Goal: Complete application form

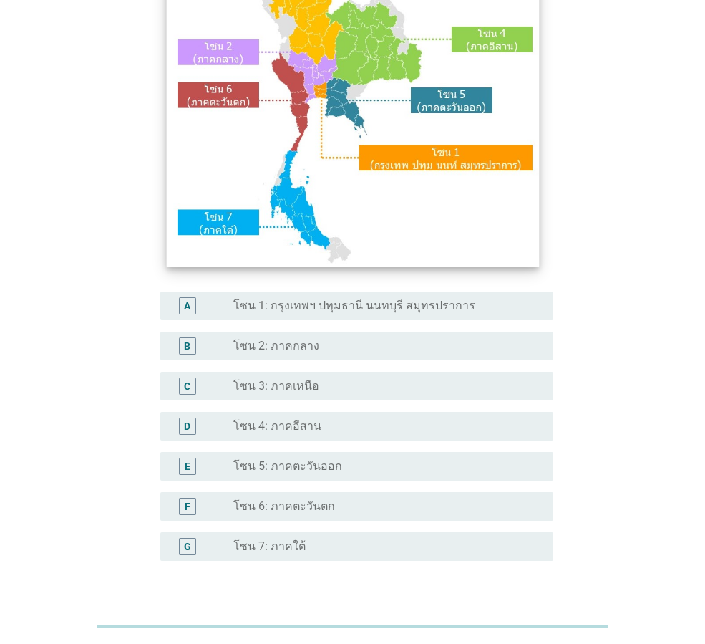
scroll to position [215, 0]
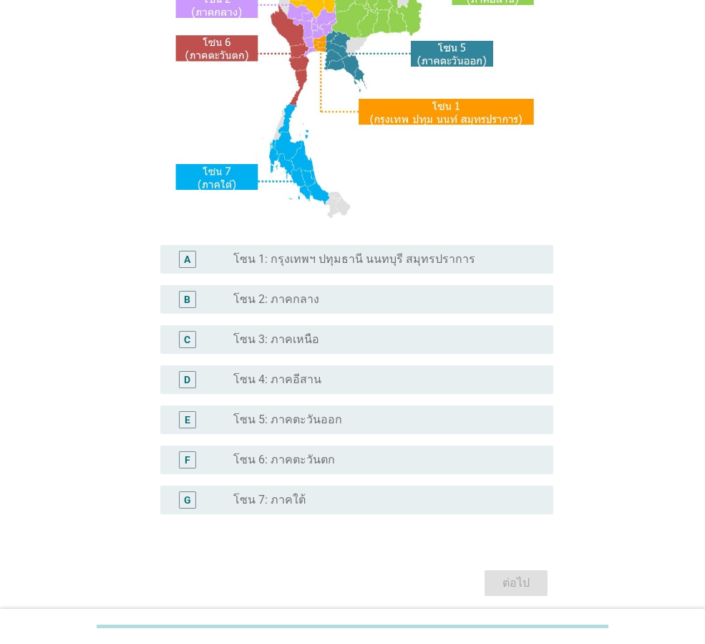
click at [334, 268] on div "A radio_button_unchecked โซน 1: กรุงเทพฯ ปทุมธานี นนทบุรี สมุทรปราการ" at bounding box center [356, 259] width 393 height 29
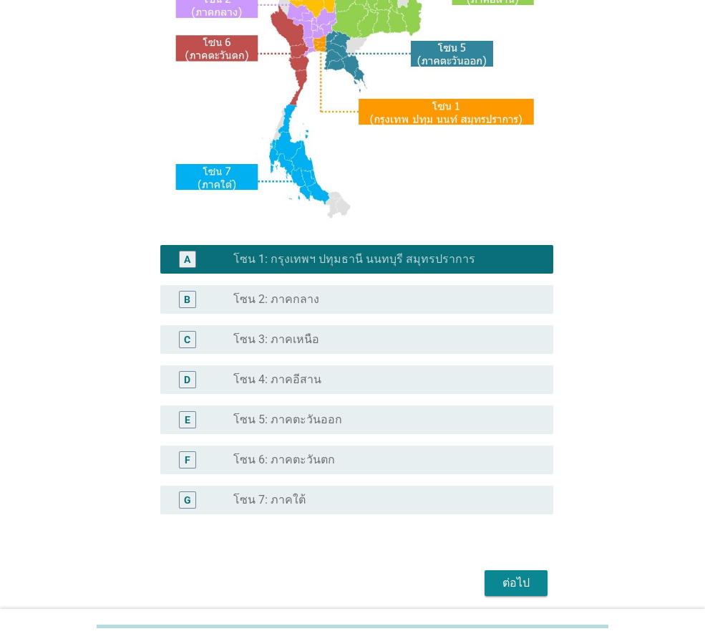
click at [506, 576] on div "ต่อไป" at bounding box center [516, 582] width 40 height 17
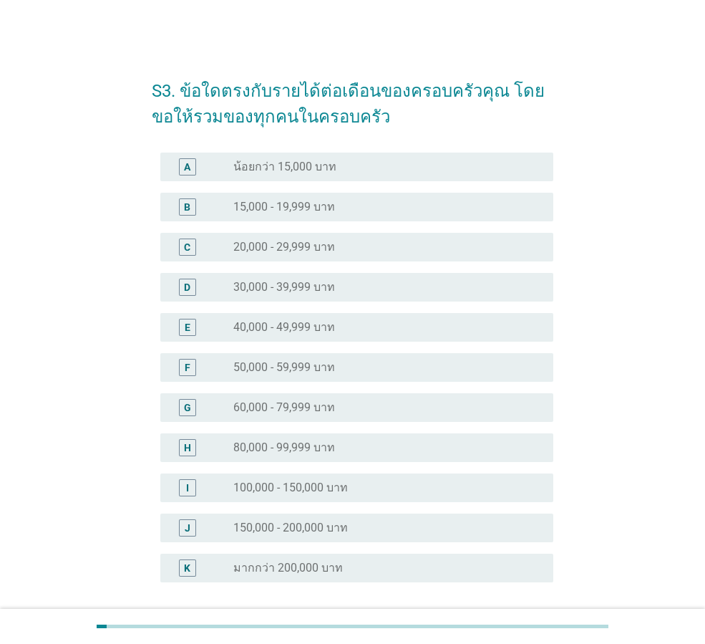
click at [276, 406] on label "60,000 - 79,999 บาท" at bounding box center [284, 407] width 102 height 14
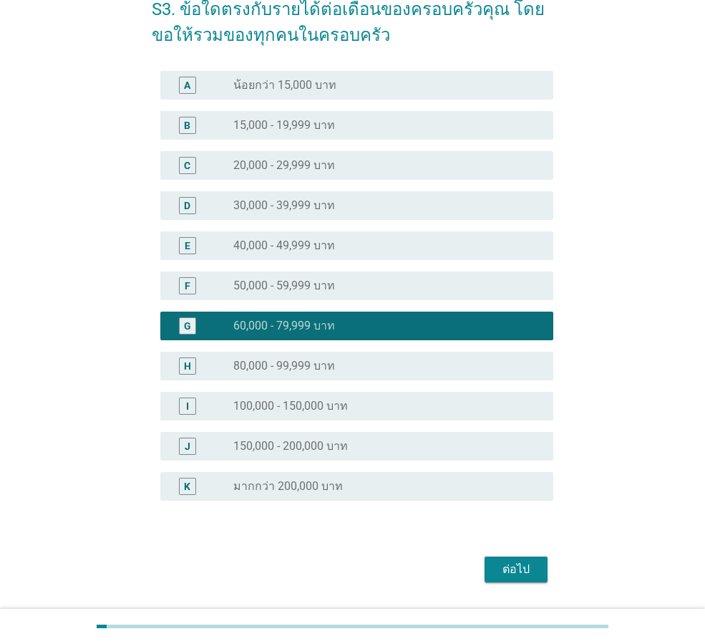
scroll to position [122, 0]
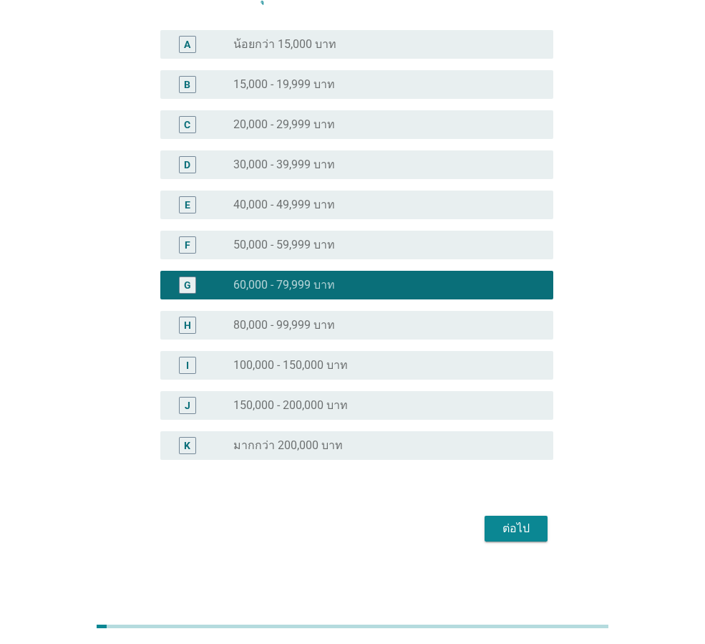
click at [518, 532] on div "ต่อไป" at bounding box center [516, 528] width 40 height 17
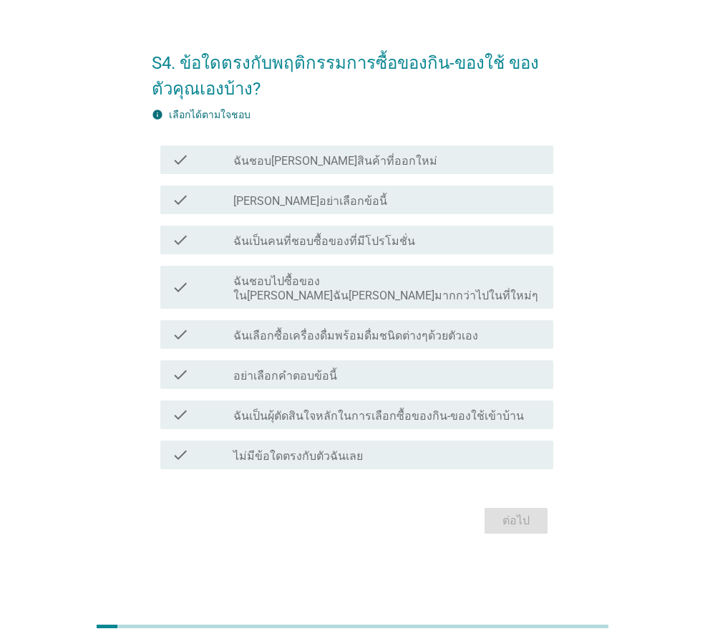
scroll to position [0, 0]
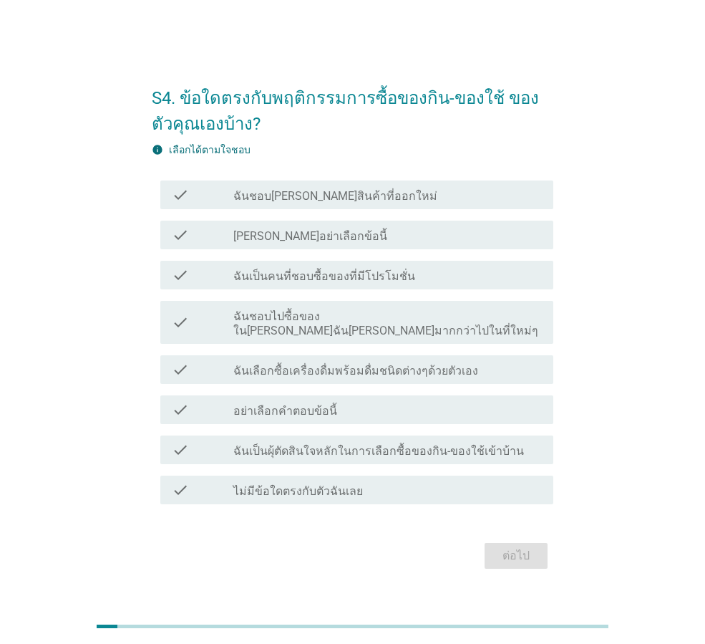
click at [325, 329] on label "ฉันชอบไปซื้อของใน[PERSON_NAME]ฉัน[PERSON_NAME]มากกว่าไปในที่ใหม่ๆ" at bounding box center [387, 323] width 309 height 29
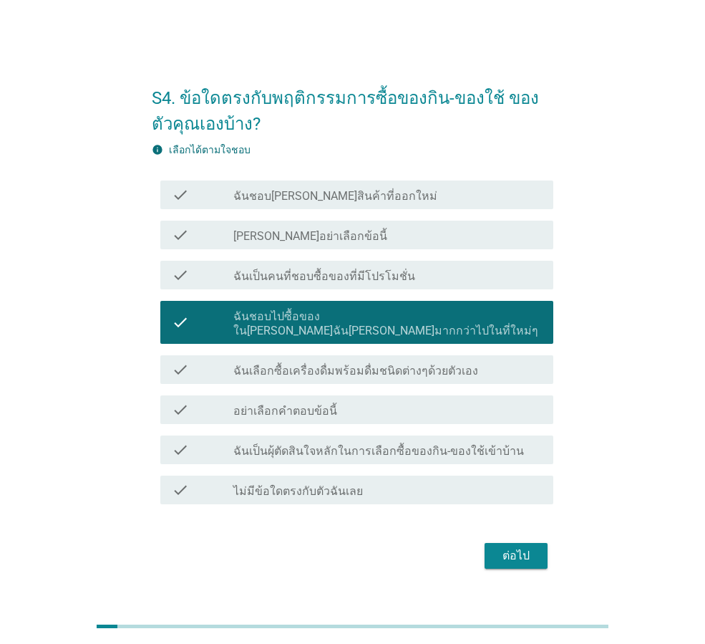
click at [354, 444] on label "ฉันเป็นผุ้ตัดสินใจหลักในการเลือกซื้อของกิน-ของใช้เข้าบ้าน" at bounding box center [378, 451] width 291 height 14
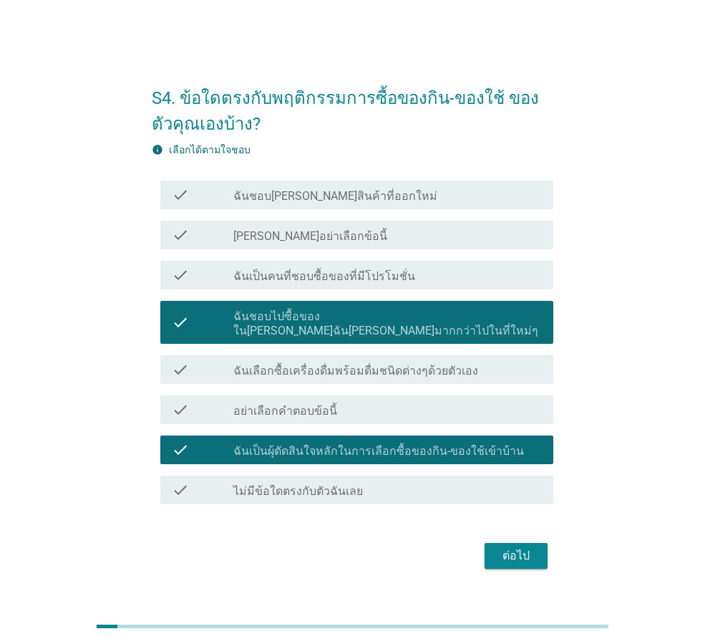
click at [522, 547] on div "ต่อไป" at bounding box center [516, 555] width 40 height 17
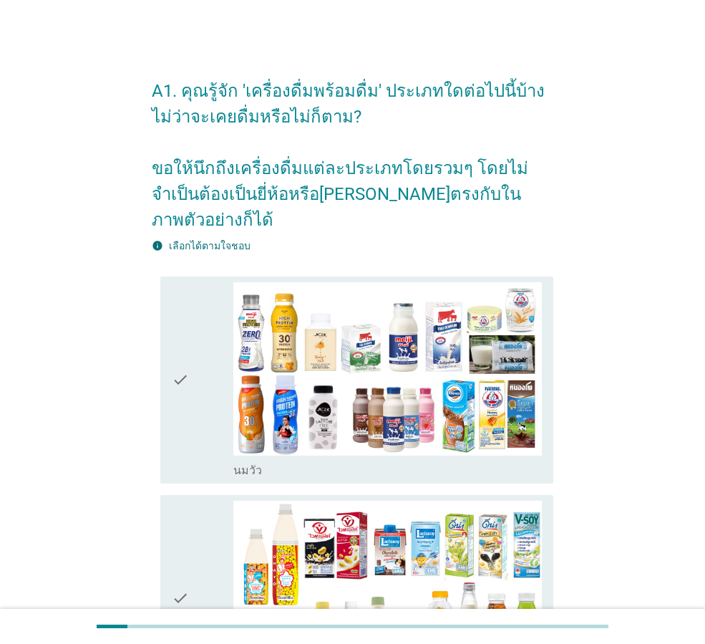
click at [186, 375] on icon "check" at bounding box center [180, 379] width 17 height 195
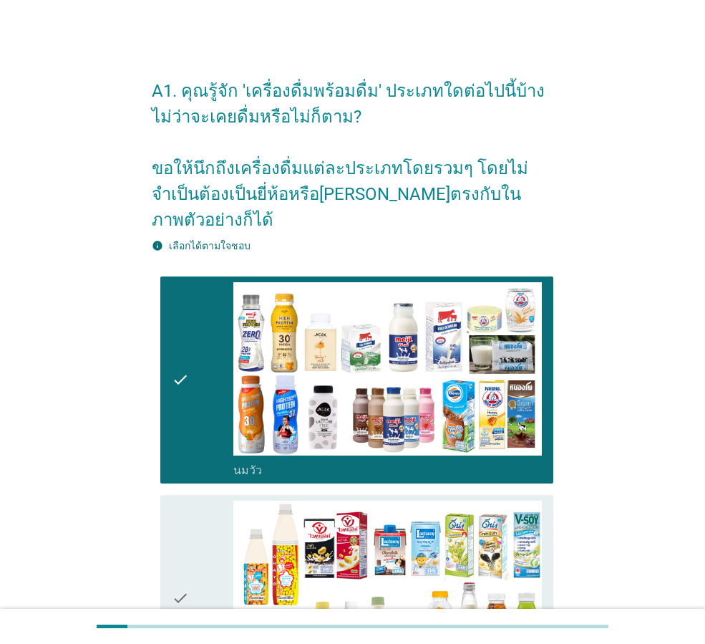
click at [189, 501] on icon "check" at bounding box center [180, 598] width 17 height 195
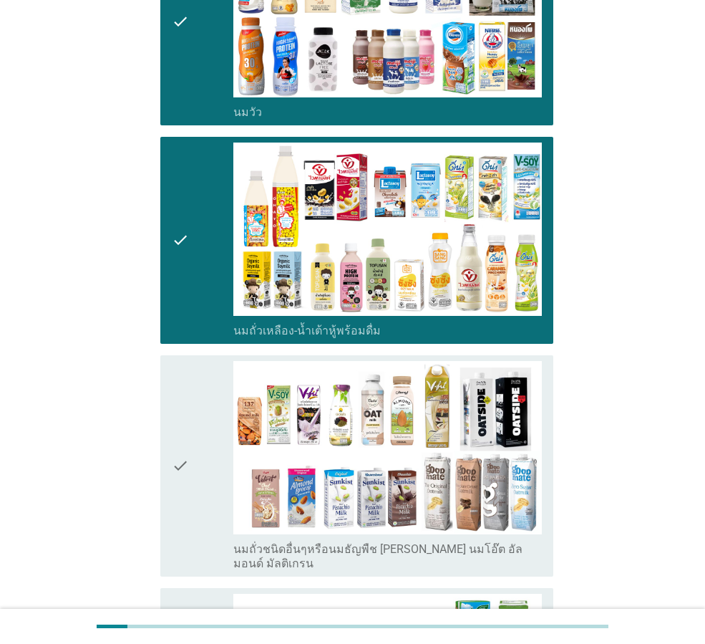
click at [183, 394] on icon "check" at bounding box center [180, 466] width 17 height 210
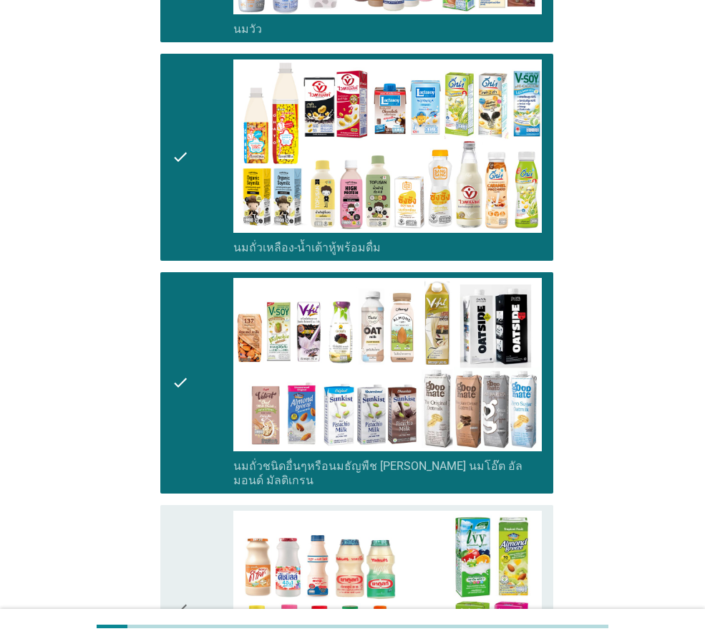
scroll to position [644, 0]
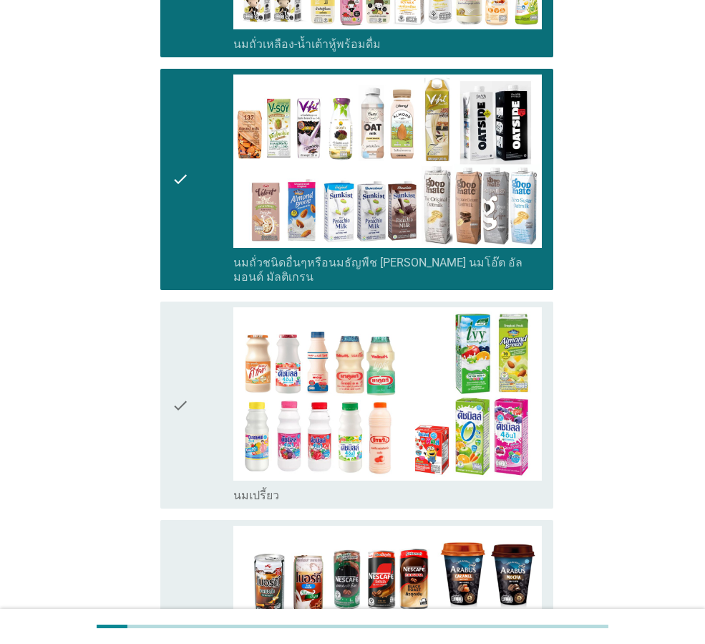
click at [178, 370] on icon "check" at bounding box center [180, 404] width 17 height 195
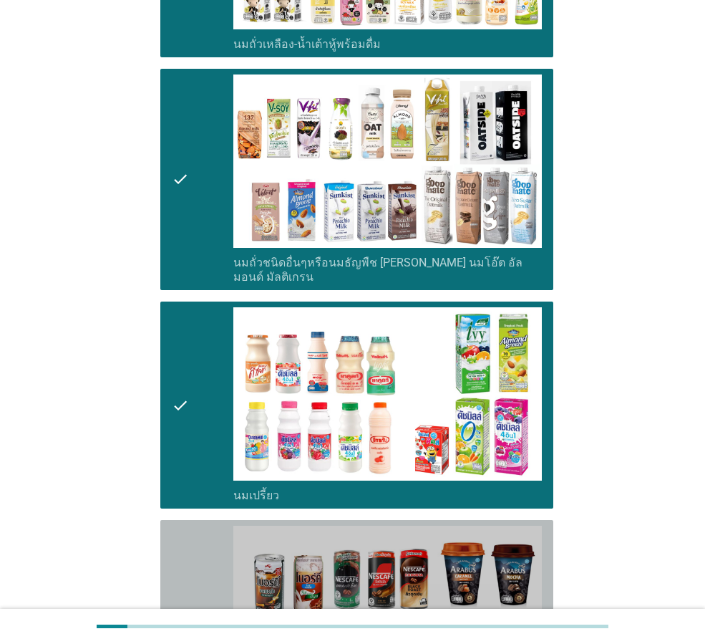
click at [178, 528] on icon "check" at bounding box center [180, 623] width 17 height 195
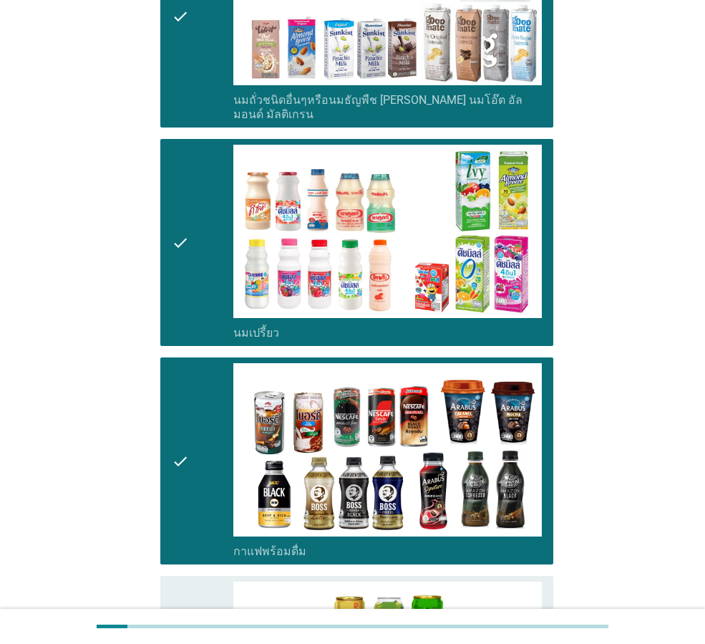
scroll to position [1074, 0]
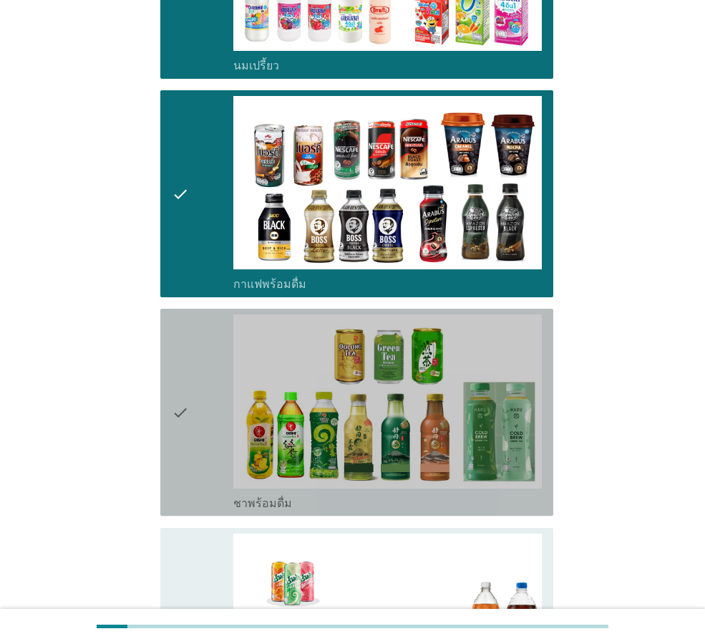
click at [198, 412] on div "check" at bounding box center [203, 411] width 62 height 195
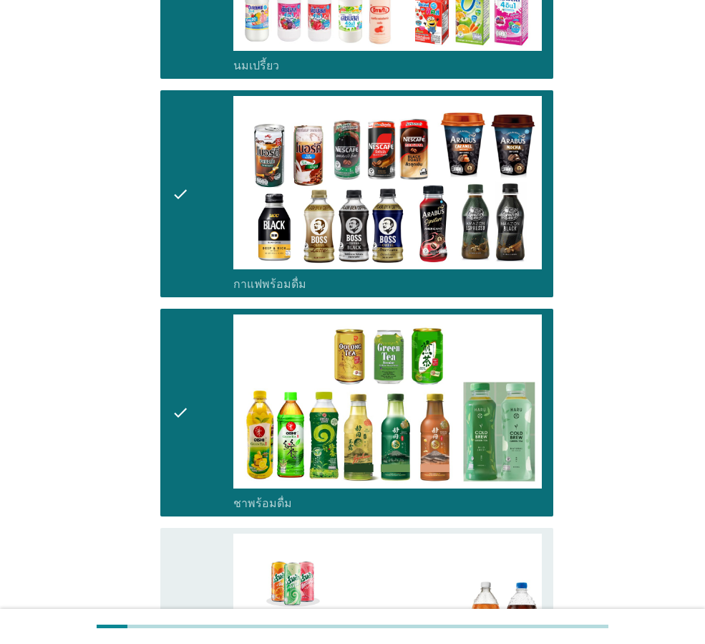
click at [192, 534] on div "check" at bounding box center [203, 630] width 62 height 195
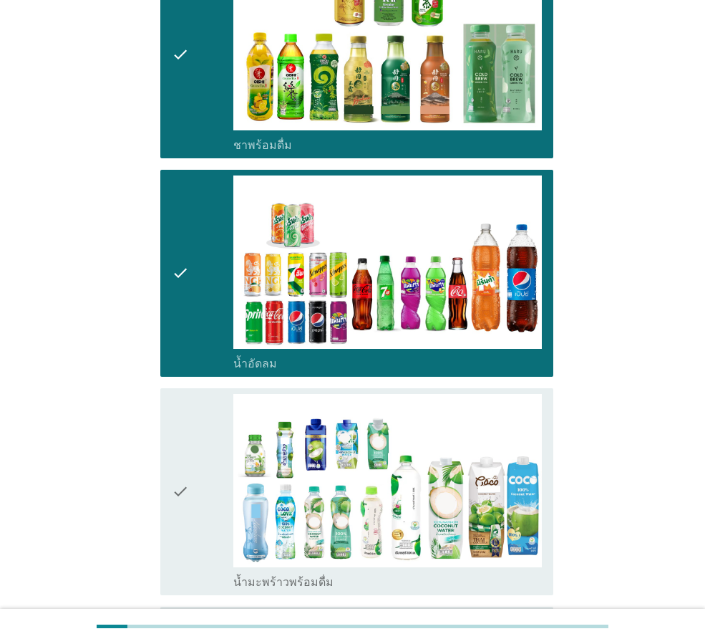
click at [183, 468] on icon "check" at bounding box center [180, 491] width 17 height 195
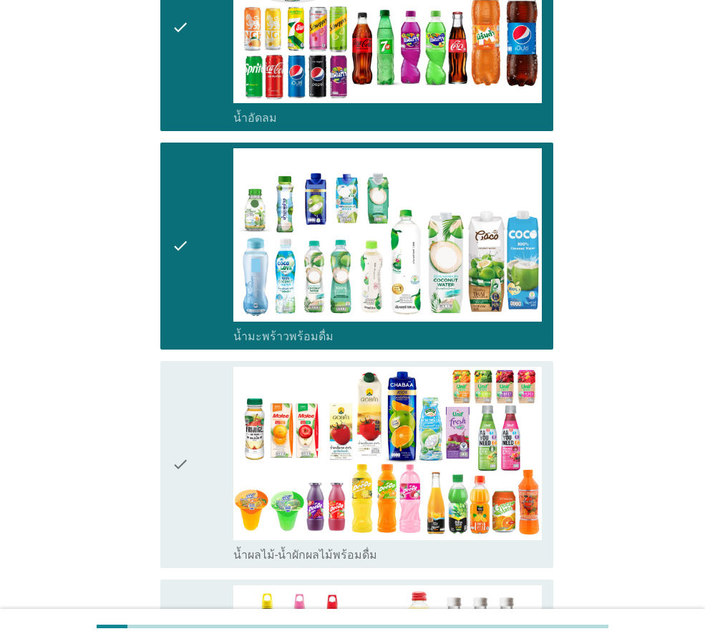
scroll to position [1862, 0]
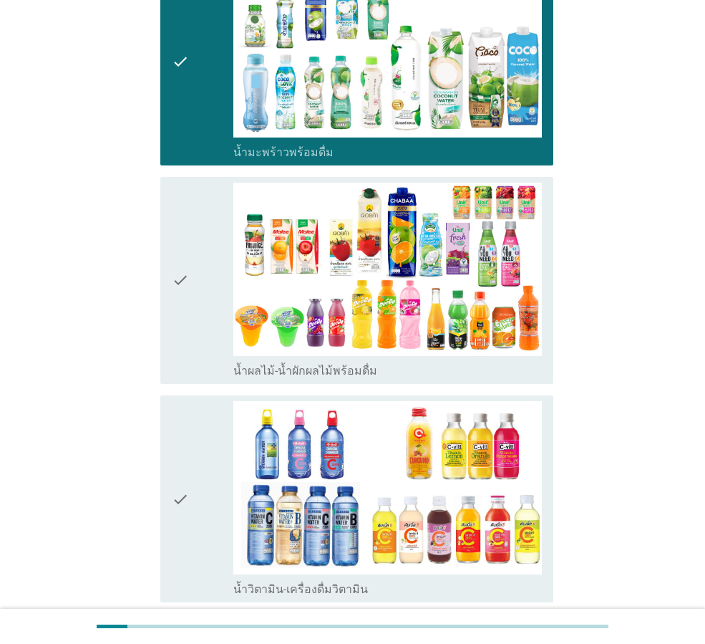
click at [191, 321] on div "check" at bounding box center [203, 280] width 62 height 195
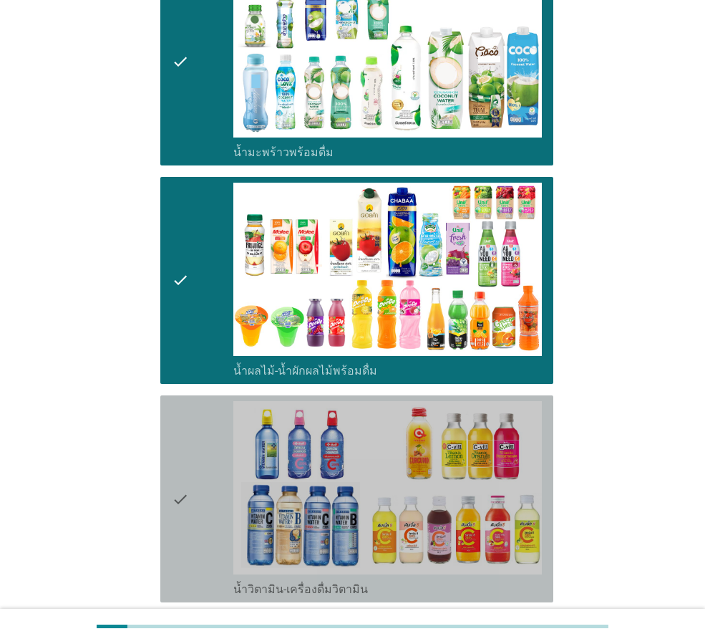
click at [186, 424] on icon "check" at bounding box center [180, 498] width 17 height 195
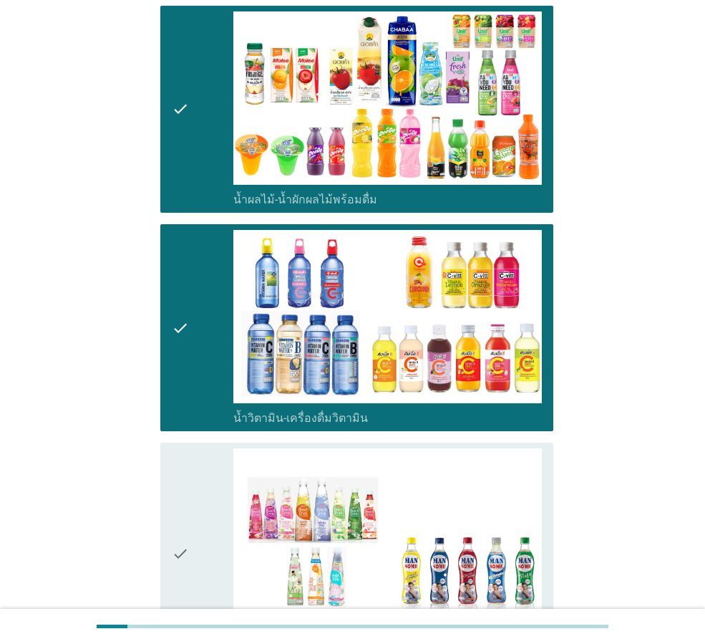
scroll to position [2220, 0]
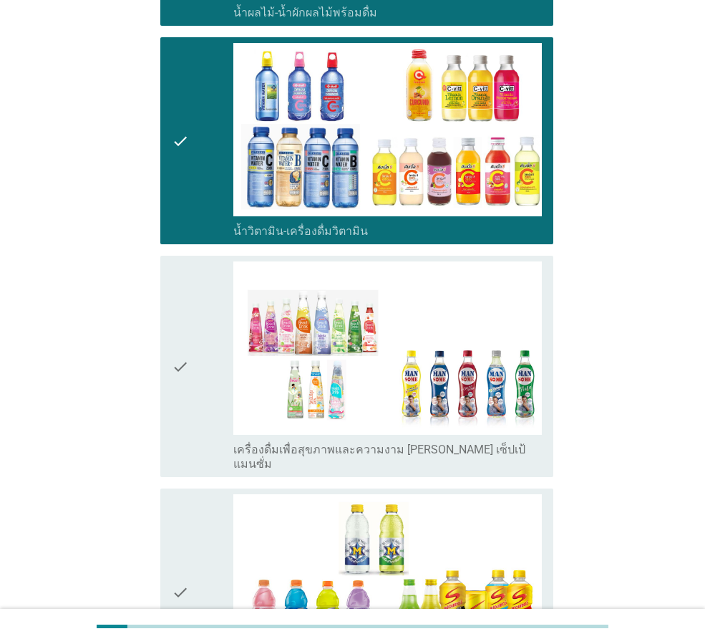
click at [190, 352] on div "check" at bounding box center [203, 366] width 62 height 210
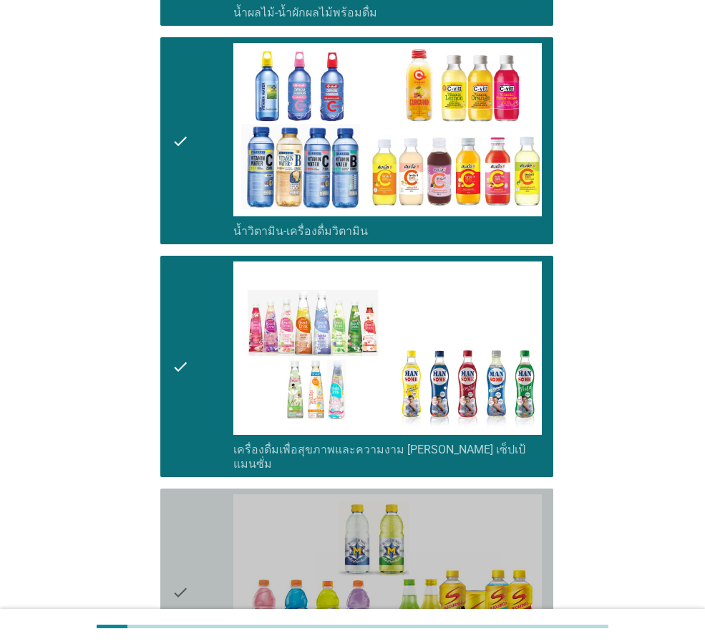
click at [175, 517] on icon "check" at bounding box center [180, 591] width 17 height 195
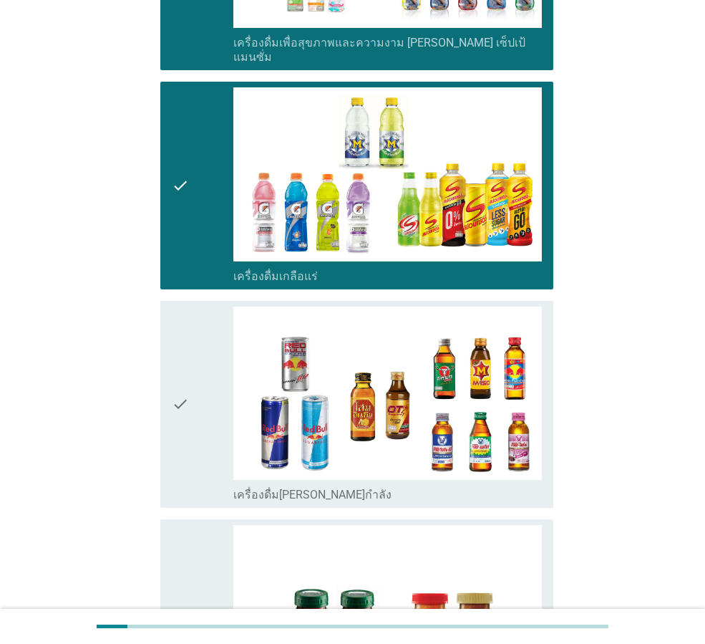
scroll to position [2649, 0]
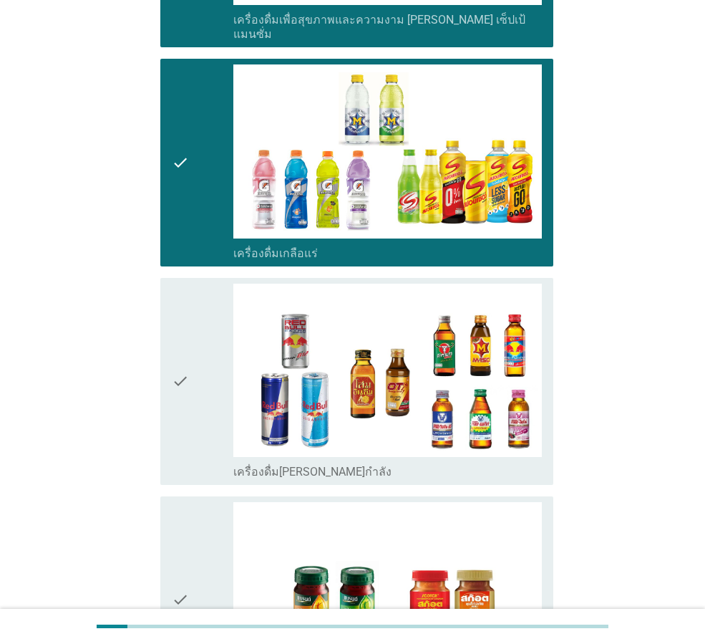
click at [178, 352] on icon "check" at bounding box center [180, 381] width 17 height 195
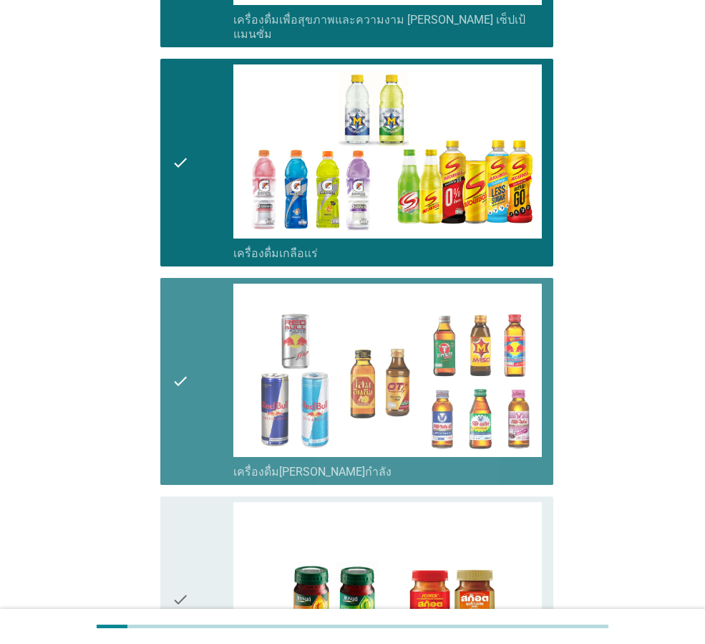
click at [178, 502] on icon "check" at bounding box center [180, 599] width 17 height 195
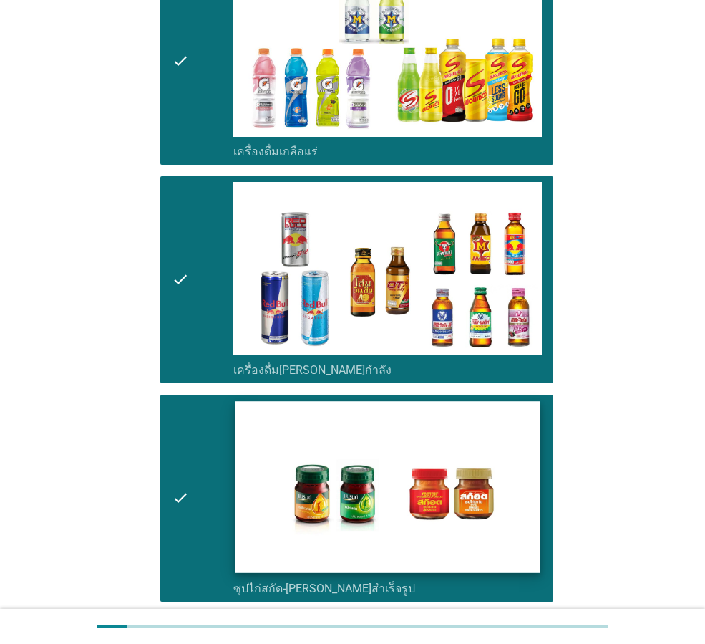
scroll to position [2861, 0]
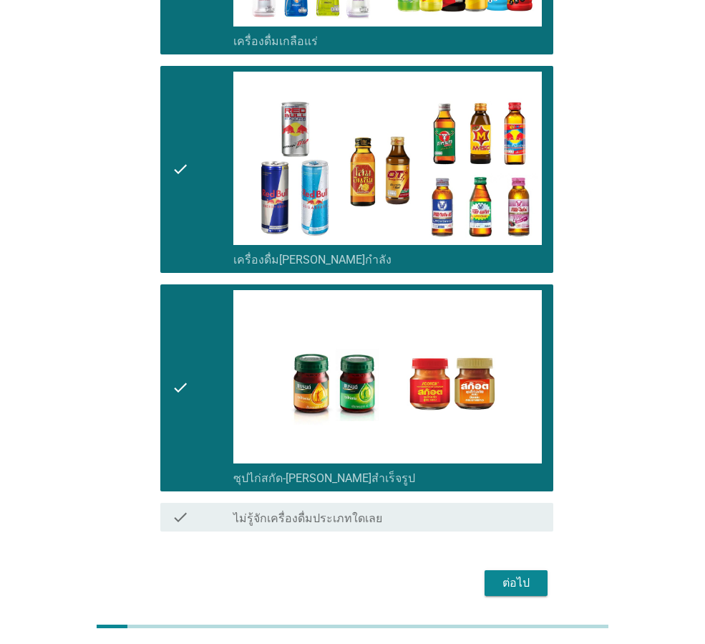
click at [496, 570] on button "ต่อไป" at bounding box center [516, 583] width 63 height 26
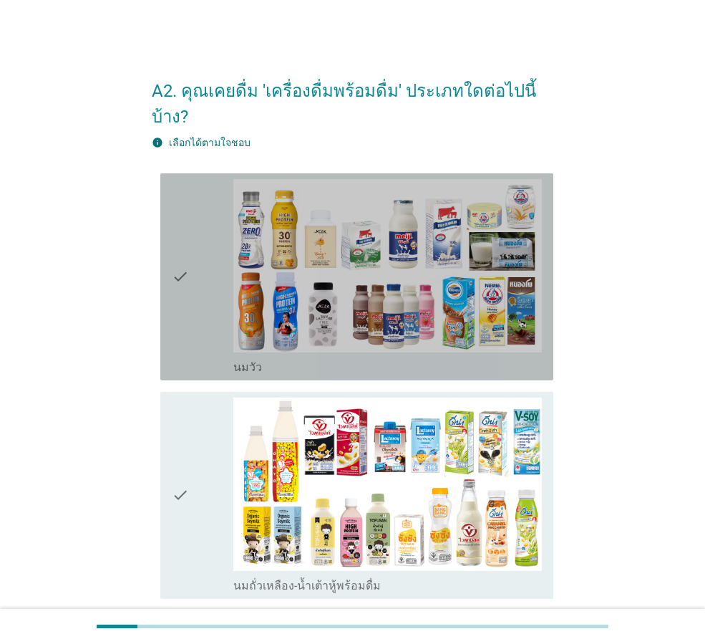
click at [173, 286] on icon "check" at bounding box center [180, 276] width 17 height 195
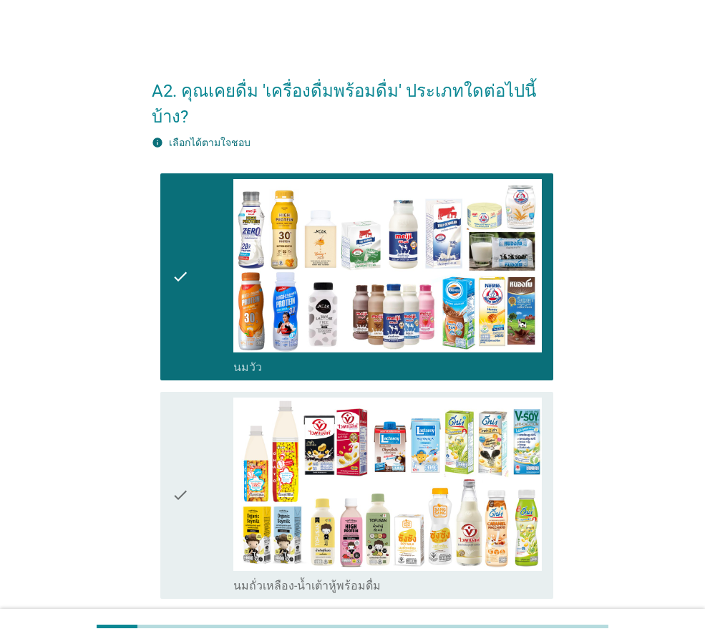
click at [188, 474] on icon "check" at bounding box center [180, 494] width 17 height 195
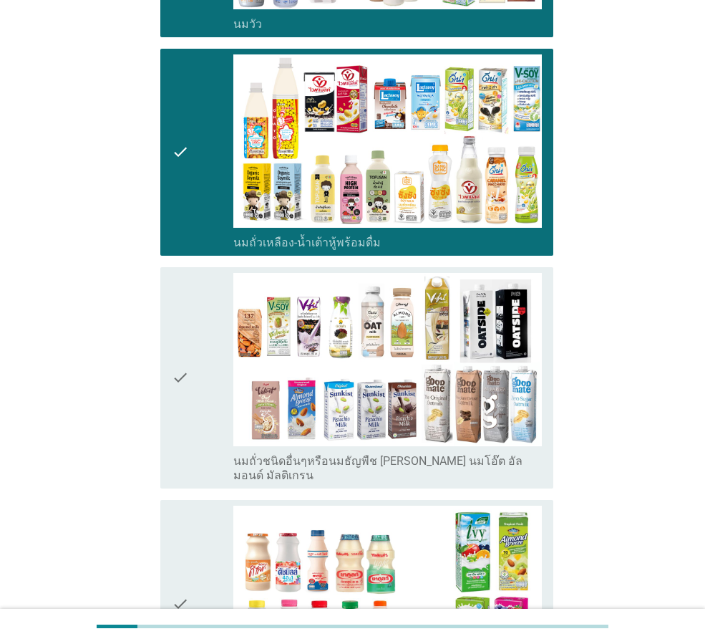
scroll to position [358, 0]
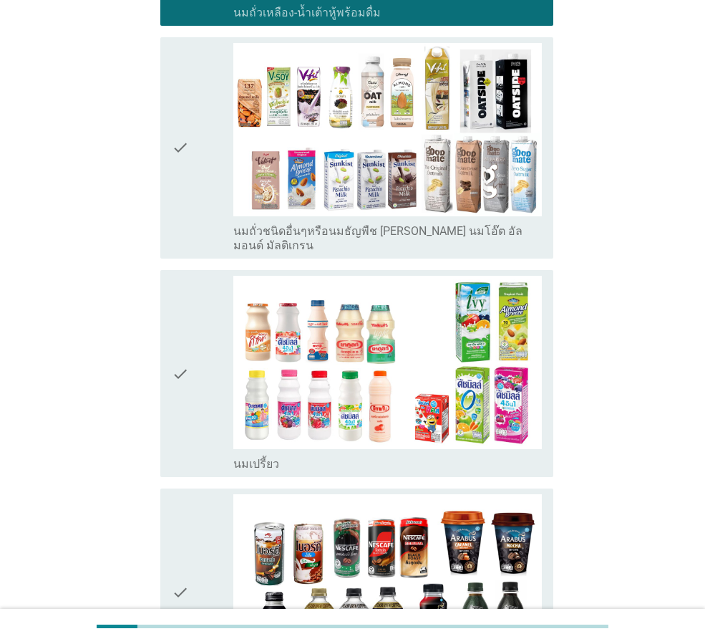
click at [179, 367] on icon "check" at bounding box center [180, 373] width 17 height 195
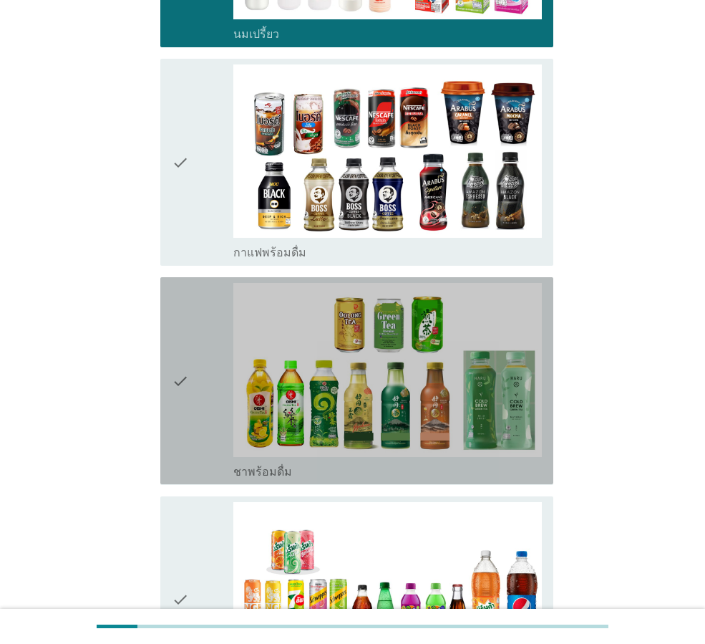
click at [203, 371] on div "check" at bounding box center [203, 380] width 62 height 195
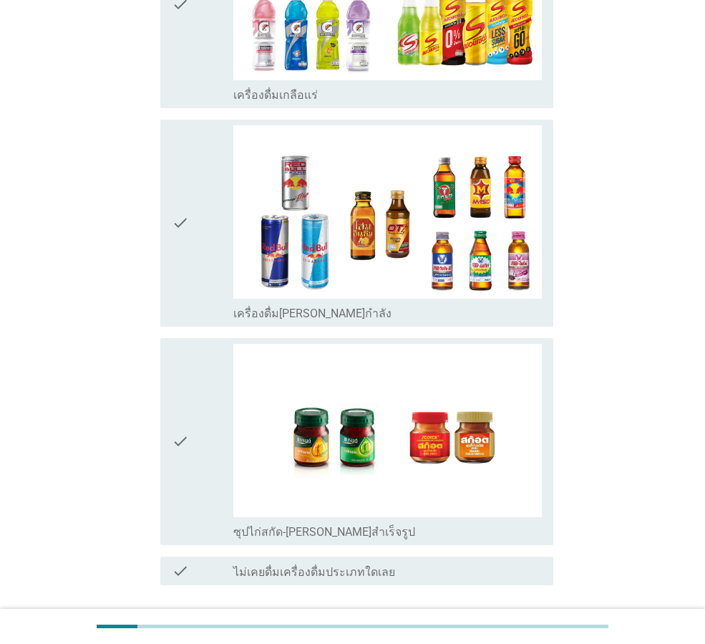
scroll to position [2758, 0]
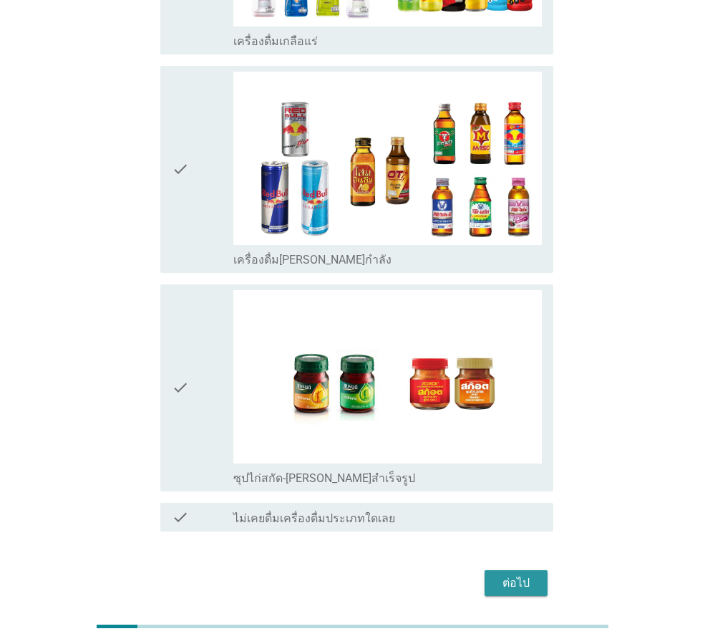
drag, startPoint x: 511, startPoint y: 526, endPoint x: 514, endPoint y: 518, distance: 8.7
click at [511, 574] on div "ต่อไป" at bounding box center [516, 582] width 40 height 17
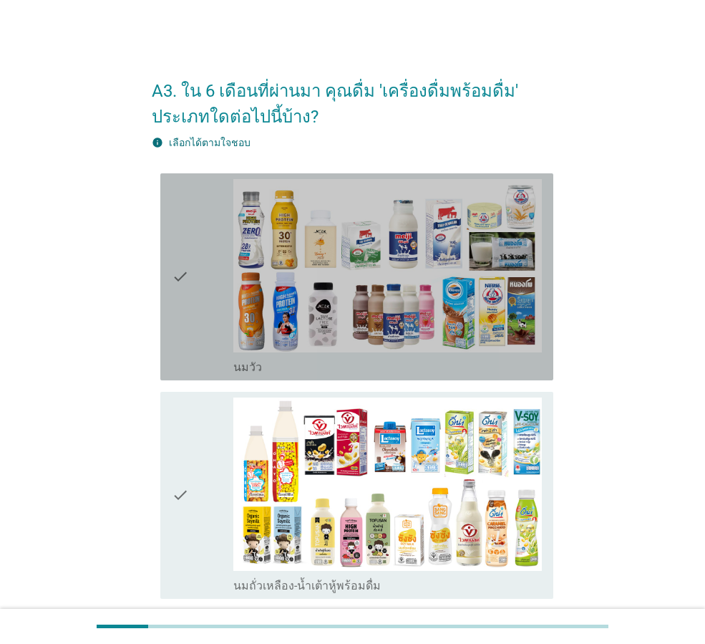
click at [176, 339] on icon "check" at bounding box center [180, 276] width 17 height 195
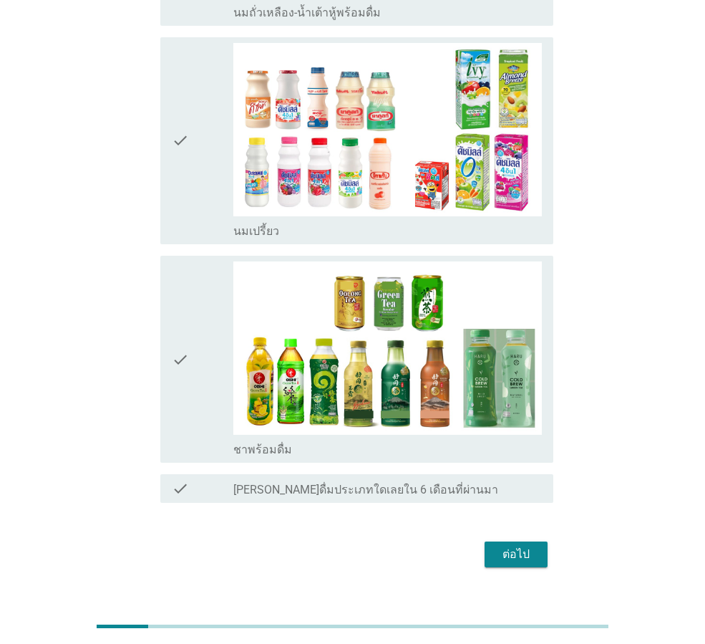
scroll to position [599, 0]
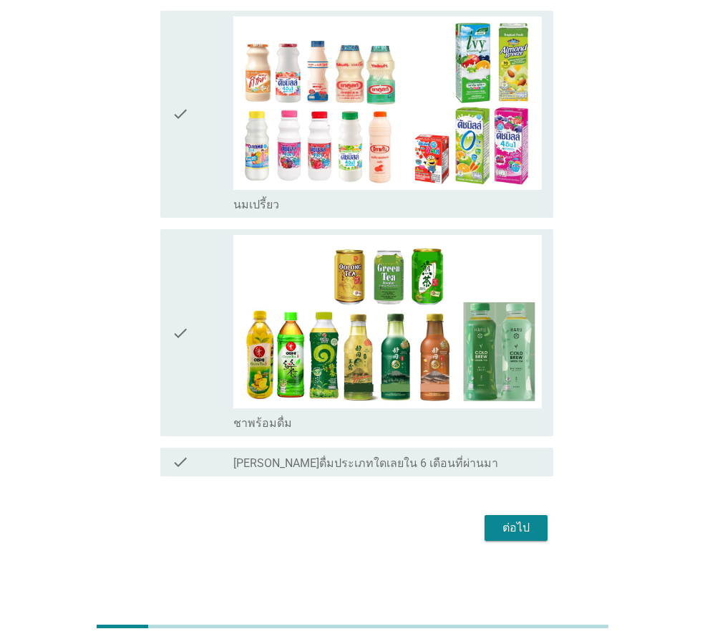
click at [532, 534] on div "ต่อไป" at bounding box center [516, 527] width 40 height 17
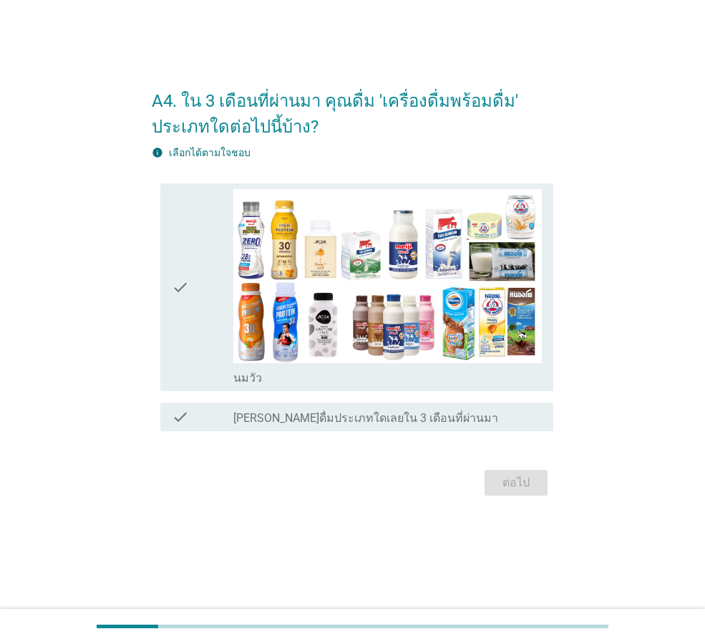
scroll to position [0, 0]
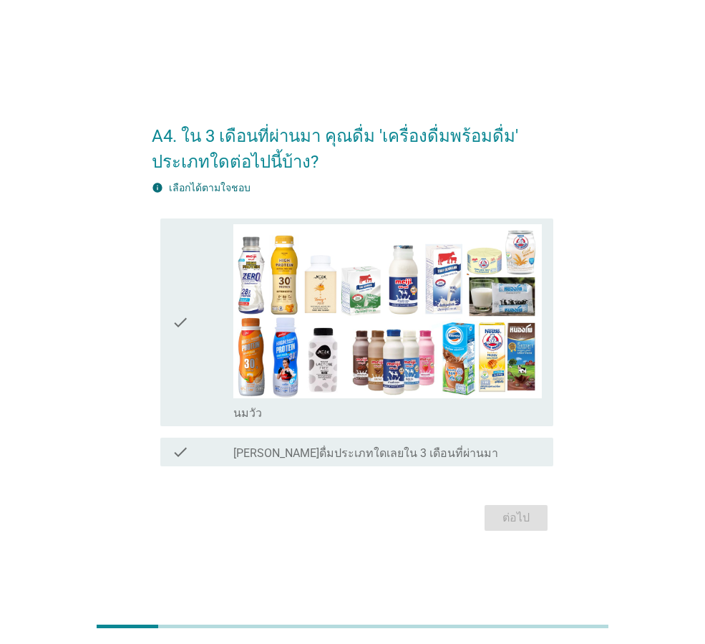
click at [195, 358] on div "check" at bounding box center [203, 321] width 62 height 195
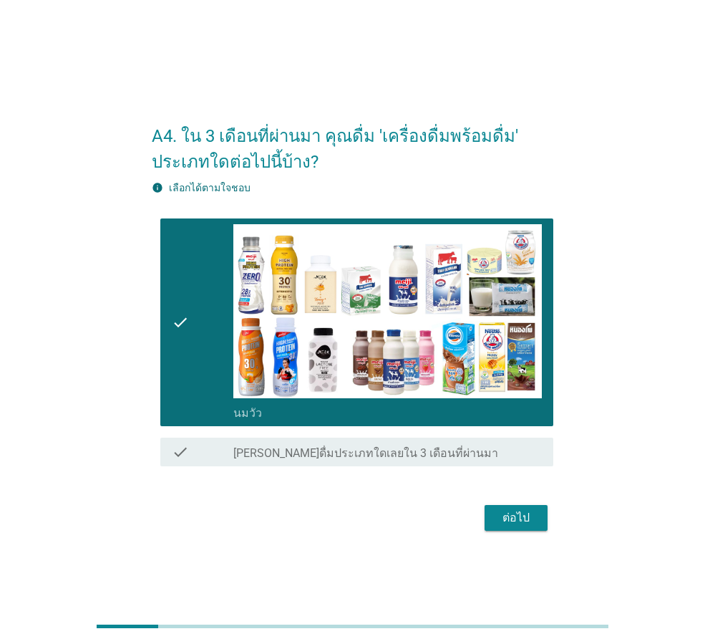
click at [525, 520] on div "ต่อไป" at bounding box center [516, 517] width 40 height 17
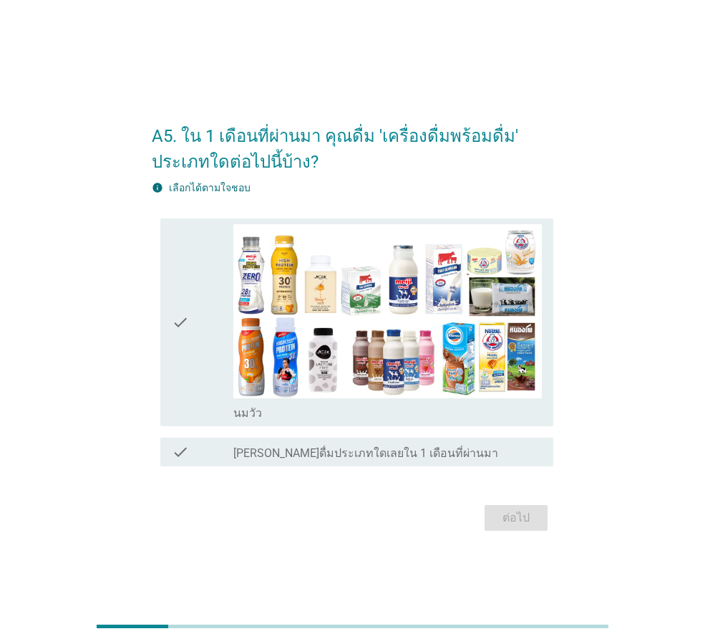
click at [323, 463] on div "check check_box_outline_blank [PERSON_NAME]ดื่มประเภทใดเลยใน 1 เดือนที่ผ่านมา" at bounding box center [356, 452] width 393 height 29
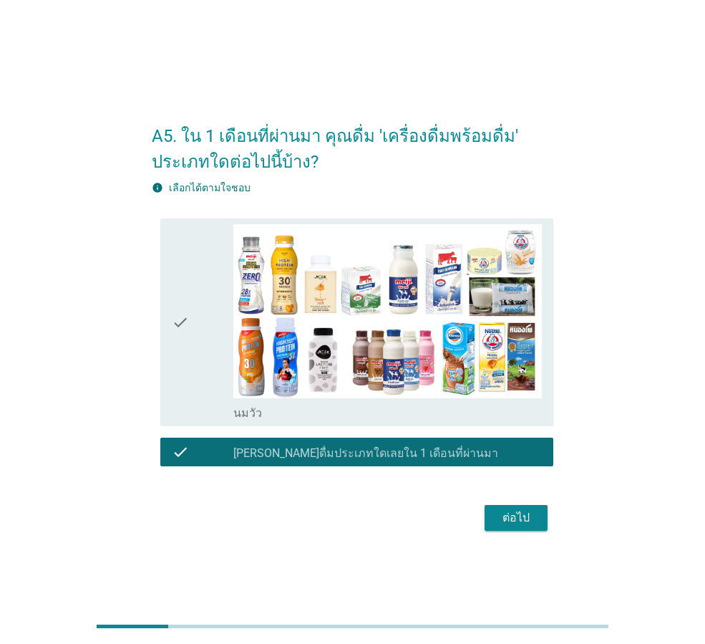
click at [192, 369] on div "check" at bounding box center [203, 321] width 62 height 195
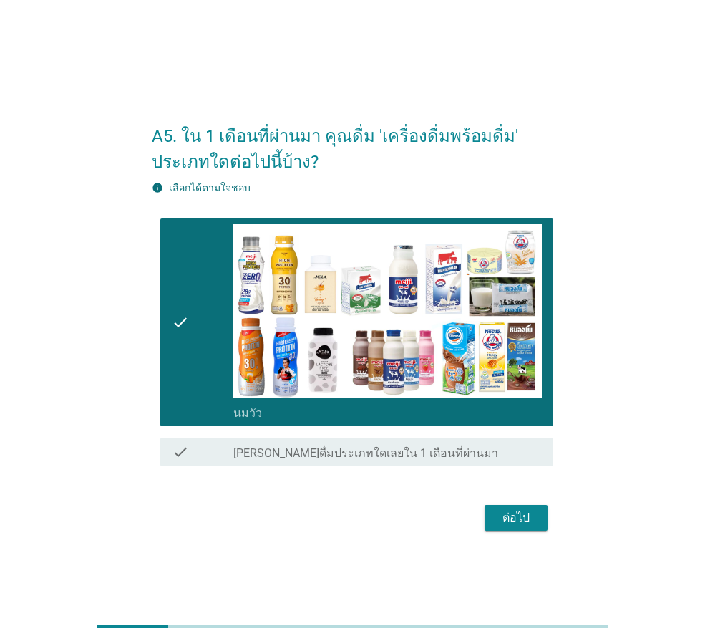
click at [520, 525] on div "ต่อไป" at bounding box center [516, 517] width 40 height 17
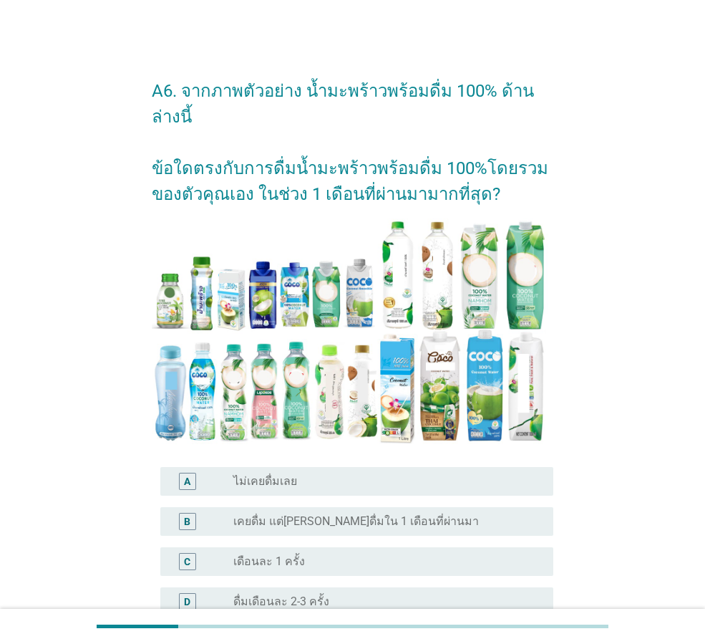
click at [468, 470] on div "A radio_button_unchecked ไม่เคยดื่มเลย" at bounding box center [353, 481] width 402 height 40
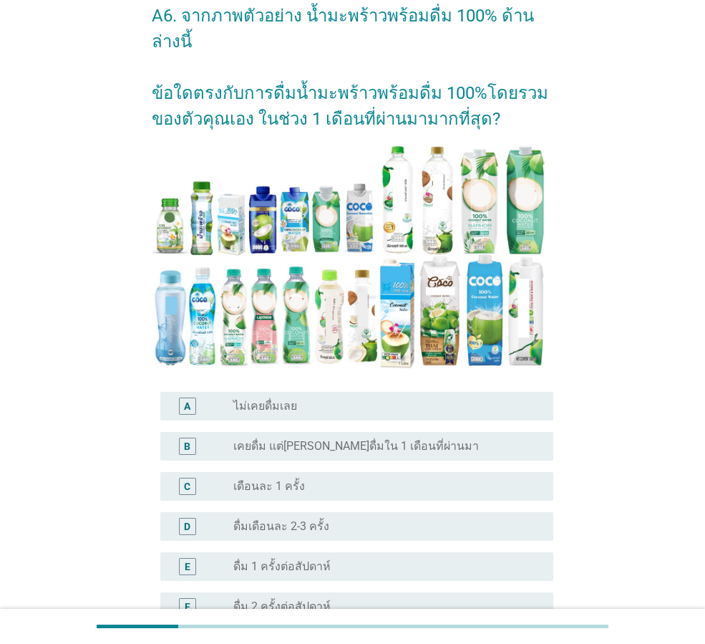
scroll to position [215, 0]
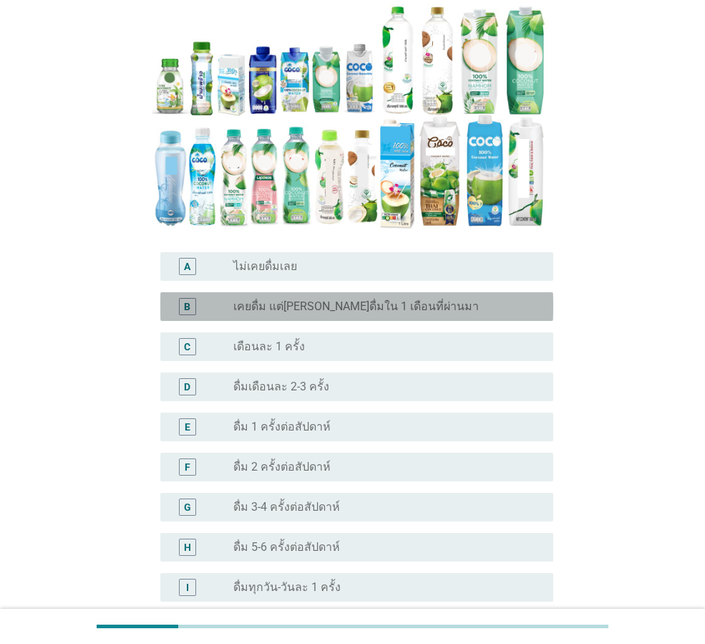
click at [329, 299] on label "เคยดื่ม แต่[PERSON_NAME]ดื่มใน 1 เดือนที่ผ่านมา" at bounding box center [356, 306] width 246 height 14
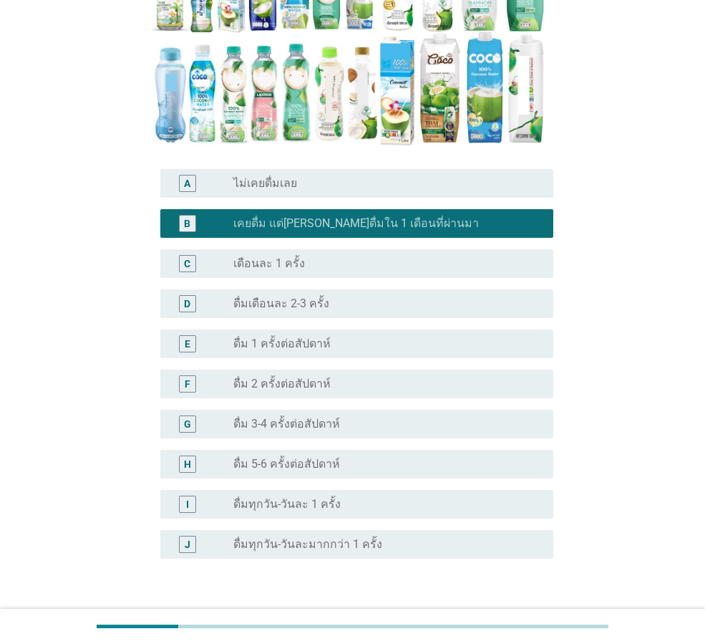
scroll to position [371, 0]
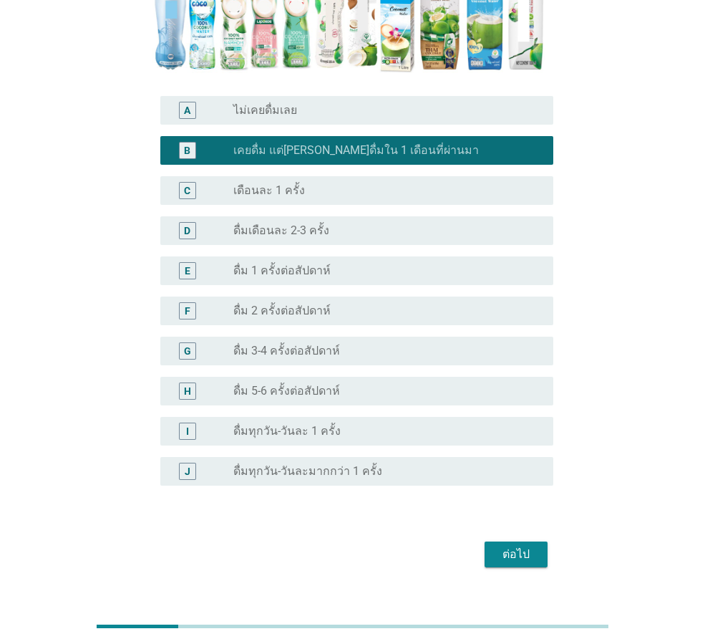
click at [525, 546] on div "ต่อไป" at bounding box center [516, 554] width 40 height 17
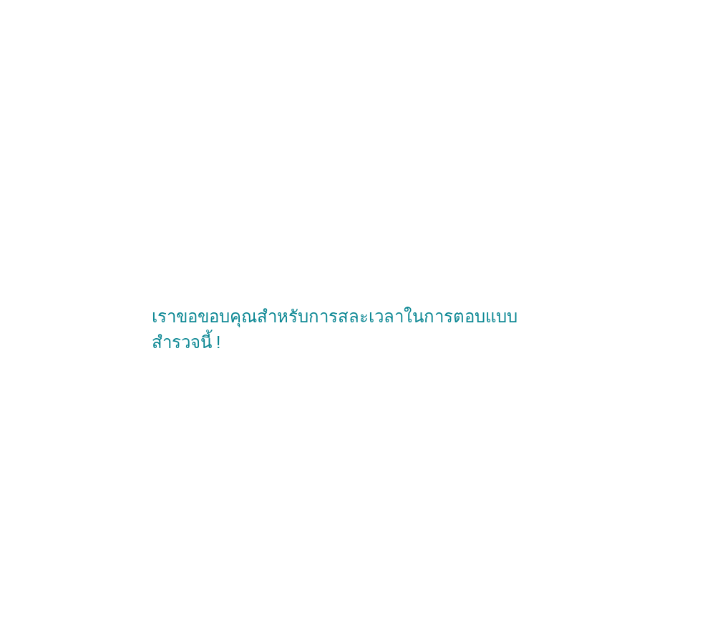
scroll to position [0, 0]
